Goal: Task Accomplishment & Management: Use online tool/utility

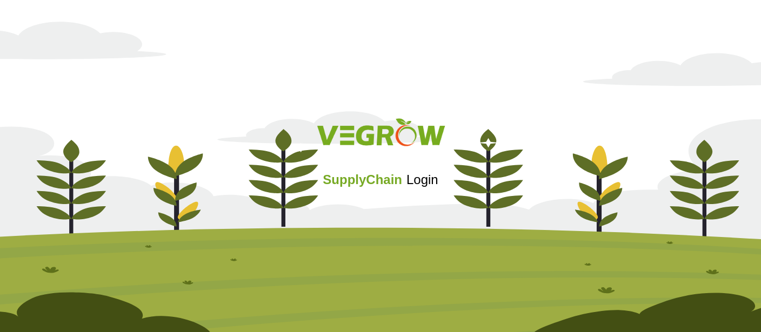
click at [386, 207] on div "Sign in with Google. Opens in new tab" at bounding box center [380, 209] width 104 height 24
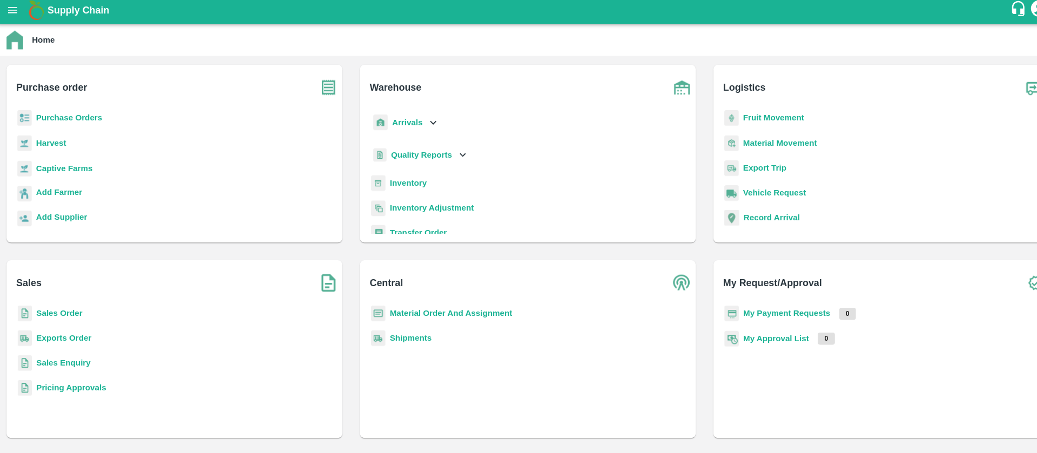
click at [760, 118] on b "Fruit Movement" at bounding box center [759, 119] width 60 height 9
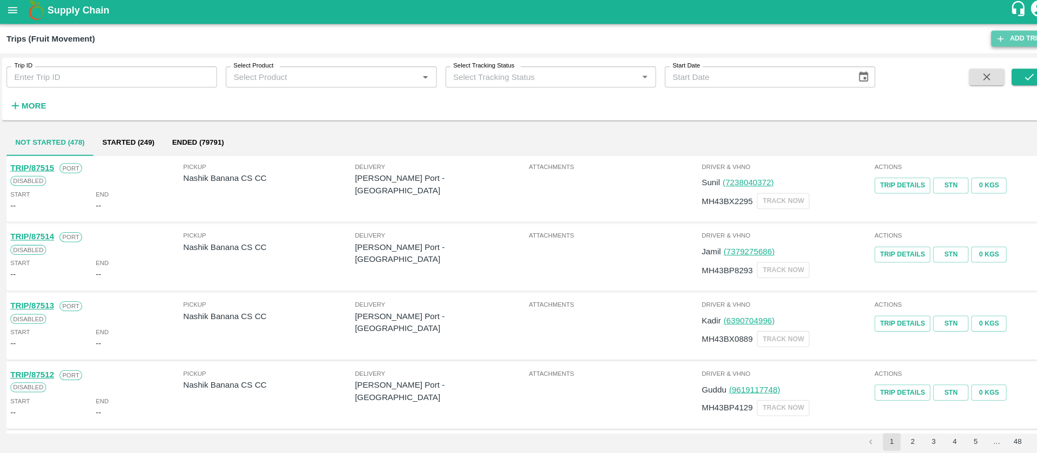
click at [760, 42] on link "Add Trip" at bounding box center [999, 41] width 55 height 16
